Goal: Find specific page/section: Find specific page/section

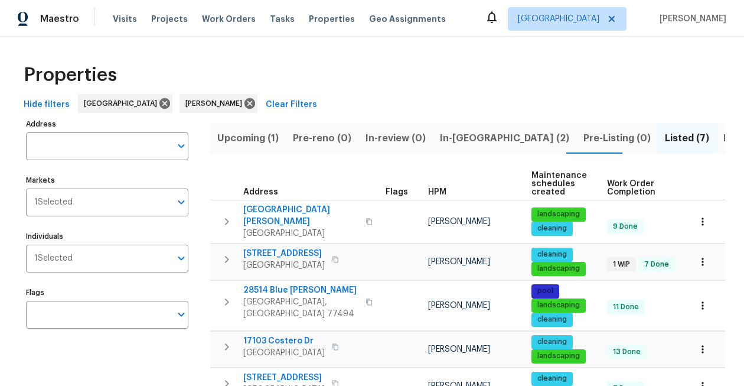
click at [723, 142] on span "Resale (5)" at bounding box center [746, 138] width 46 height 17
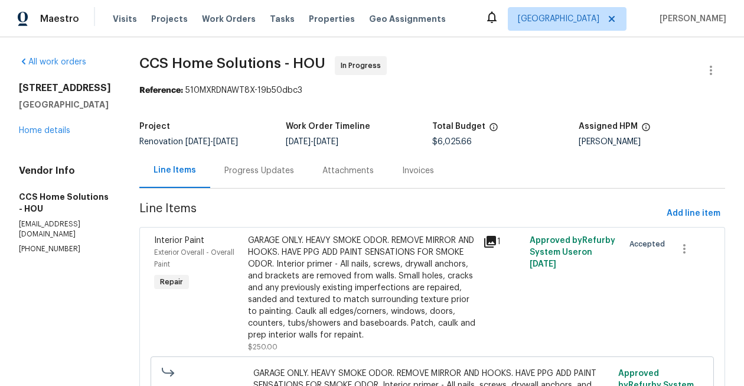
click at [499, 13] on icon at bounding box center [492, 17] width 14 height 14
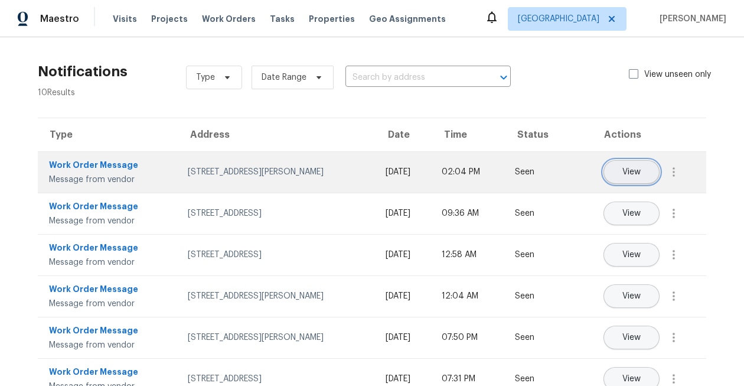
click at [619, 174] on button "View" at bounding box center [631, 172] width 56 height 24
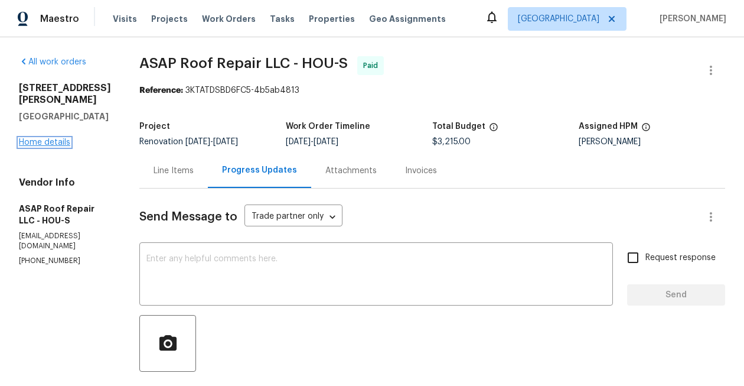
click at [48, 142] on link "Home details" at bounding box center [44, 142] width 51 height 8
